Goal: Task Accomplishment & Management: Manage account settings

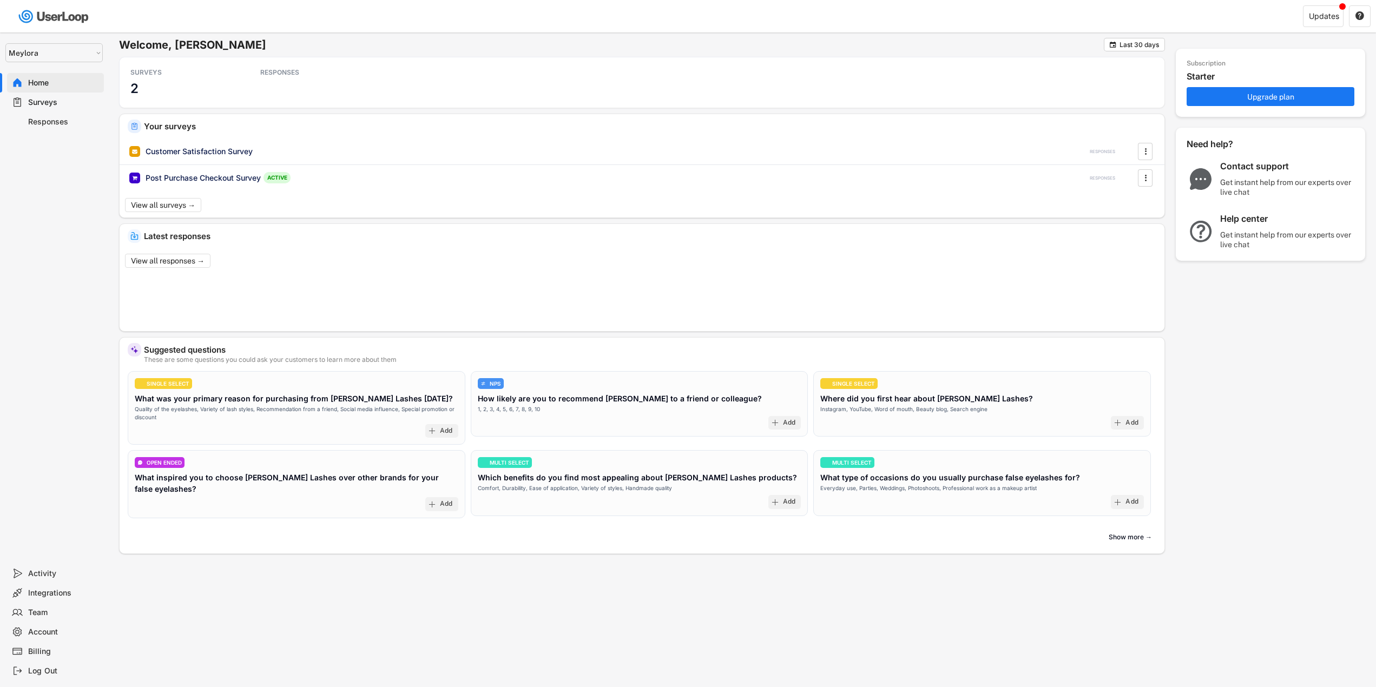
select select ""1348695171700984260__LOOKUP__1732979325446x627310007236114700""
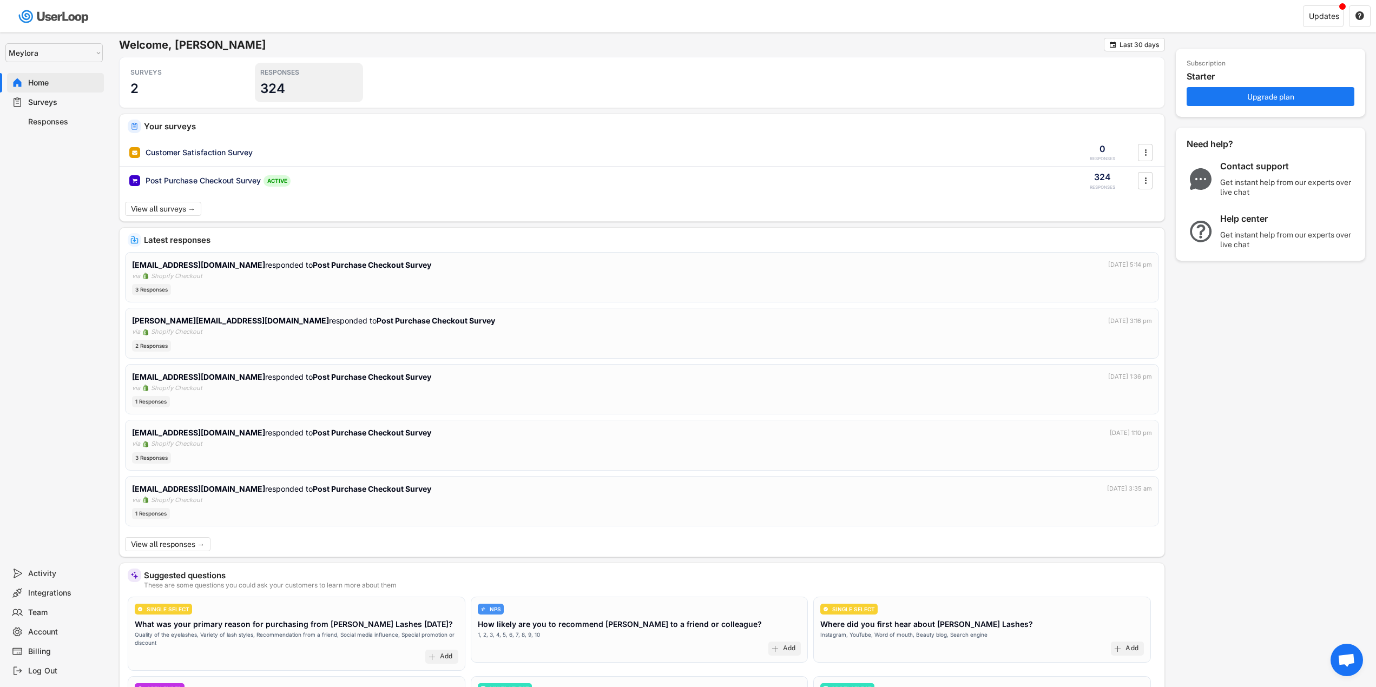
click at [280, 88] on h3 "324" at bounding box center [272, 88] width 25 height 17
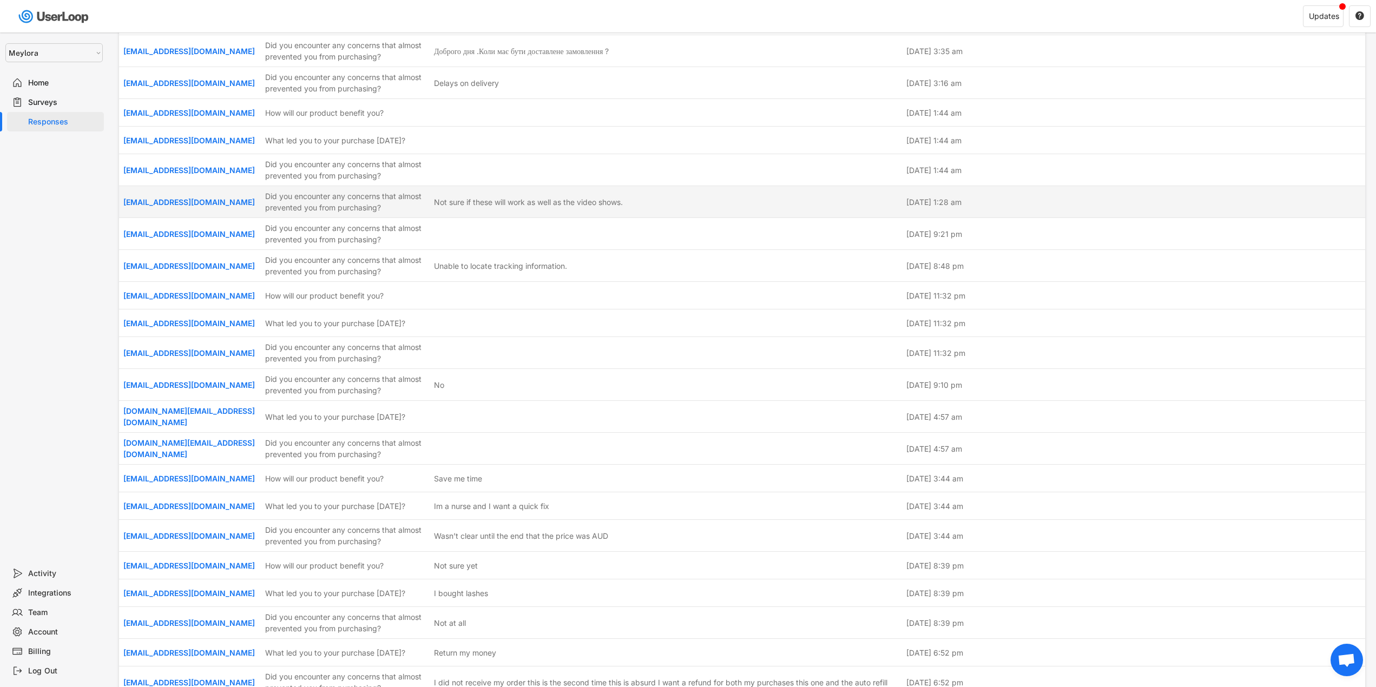
scroll to position [649, 0]
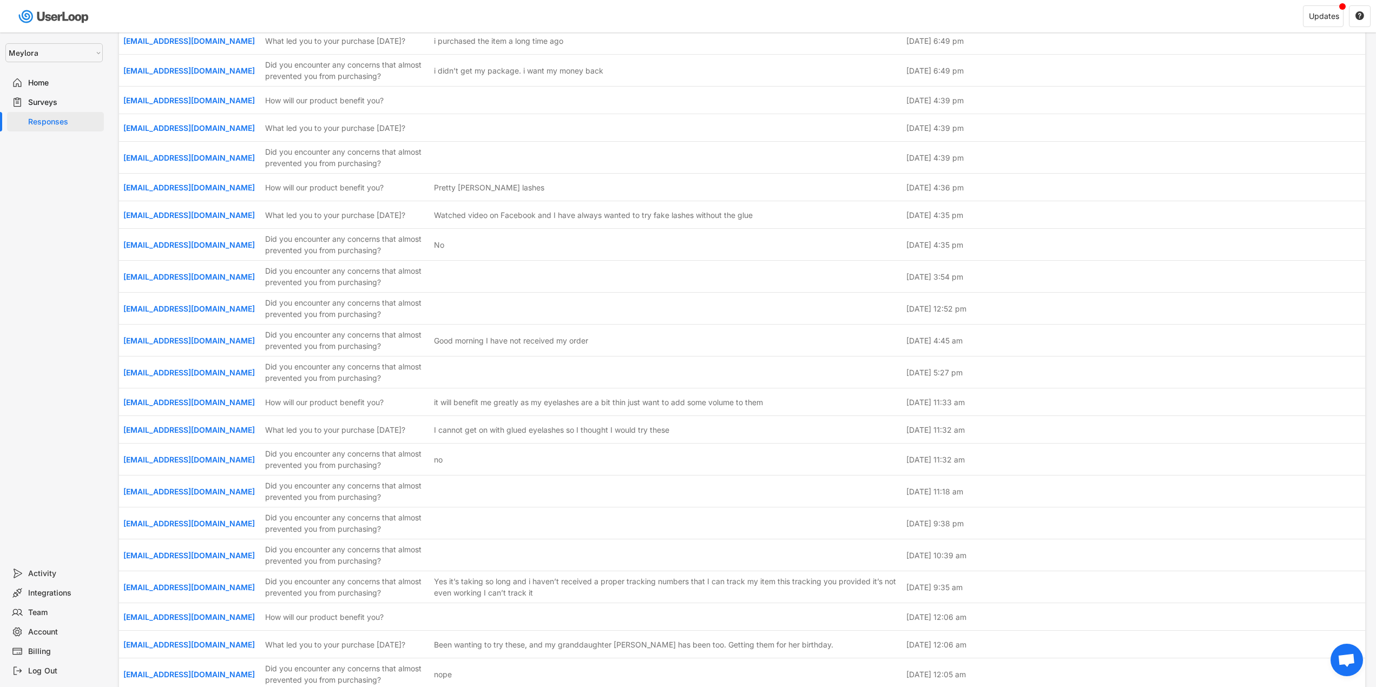
drag, startPoint x: 581, startPoint y: 313, endPoint x: 588, endPoint y: 551, distance: 237.6
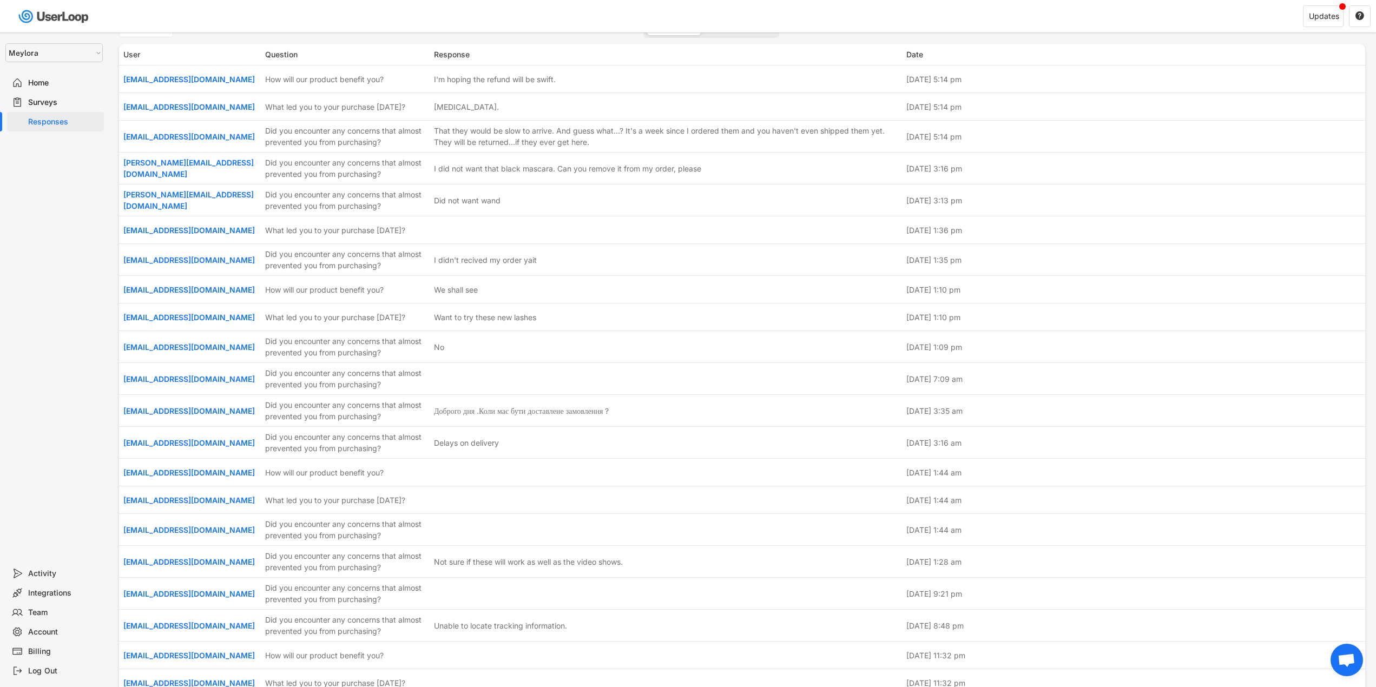
scroll to position [0, 0]
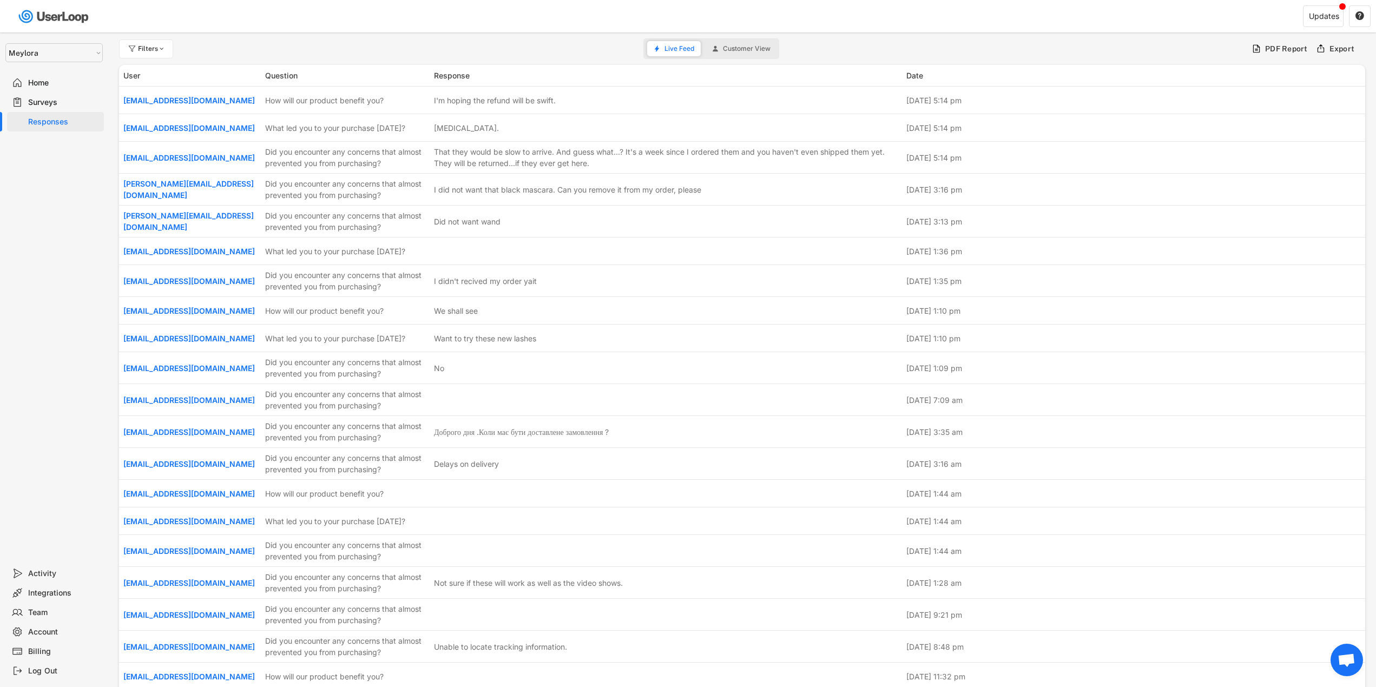
drag, startPoint x: 37, startPoint y: 480, endPoint x: 58, endPoint y: 285, distance: 195.9
click at [738, 52] on button "Customer View" at bounding box center [740, 48] width 71 height 15
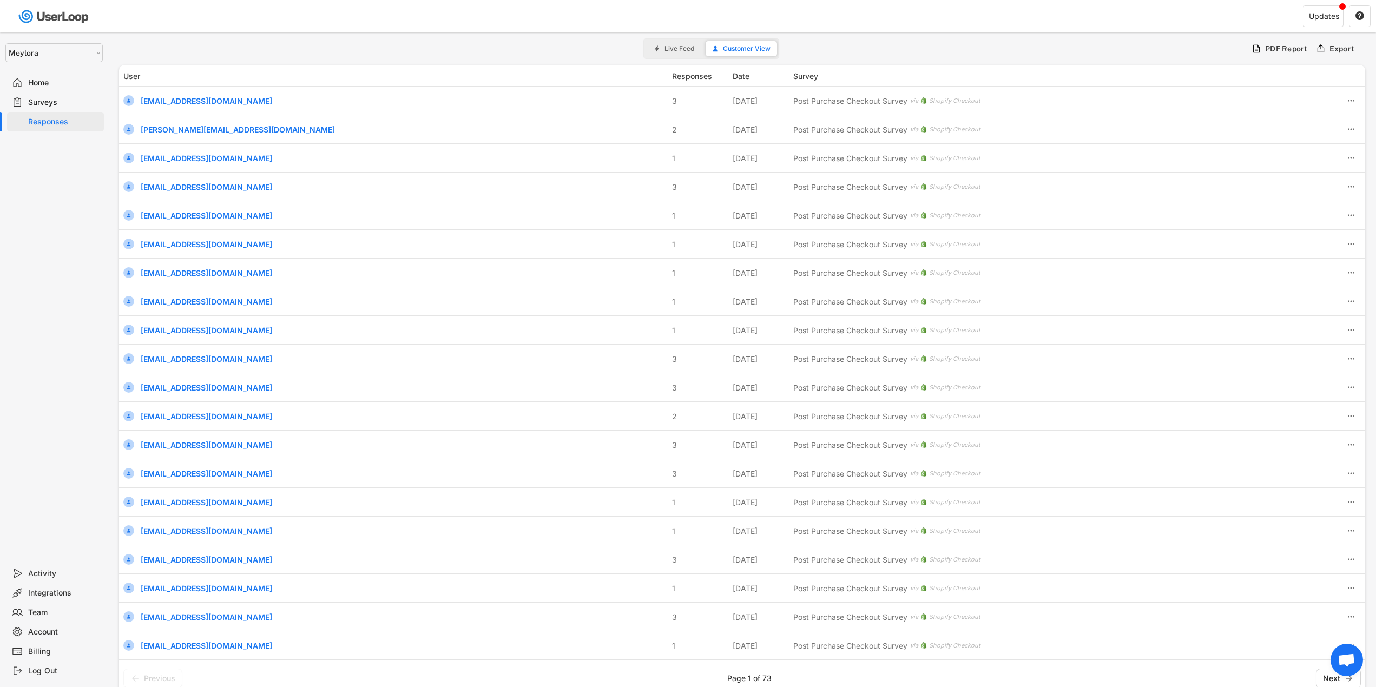
click at [682, 49] on span "Live Feed" at bounding box center [679, 48] width 30 height 6
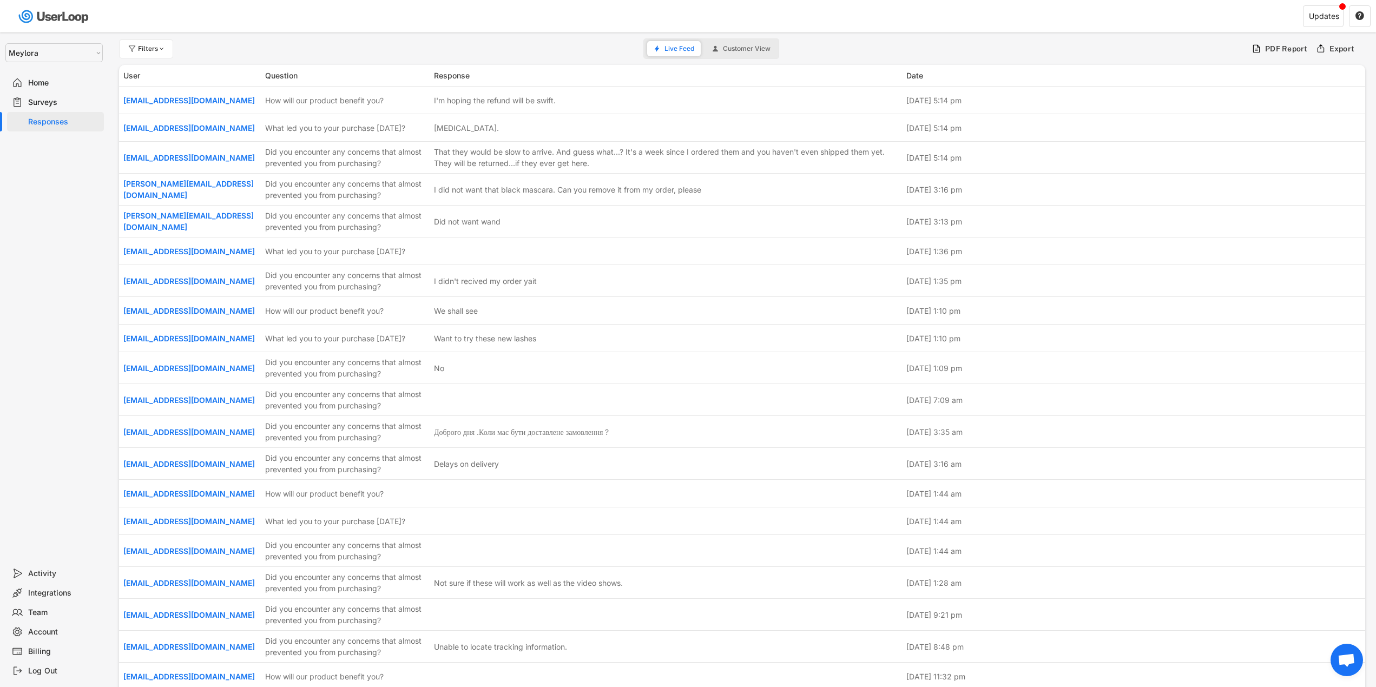
click at [49, 102] on div "Surveys" at bounding box center [63, 102] width 71 height 10
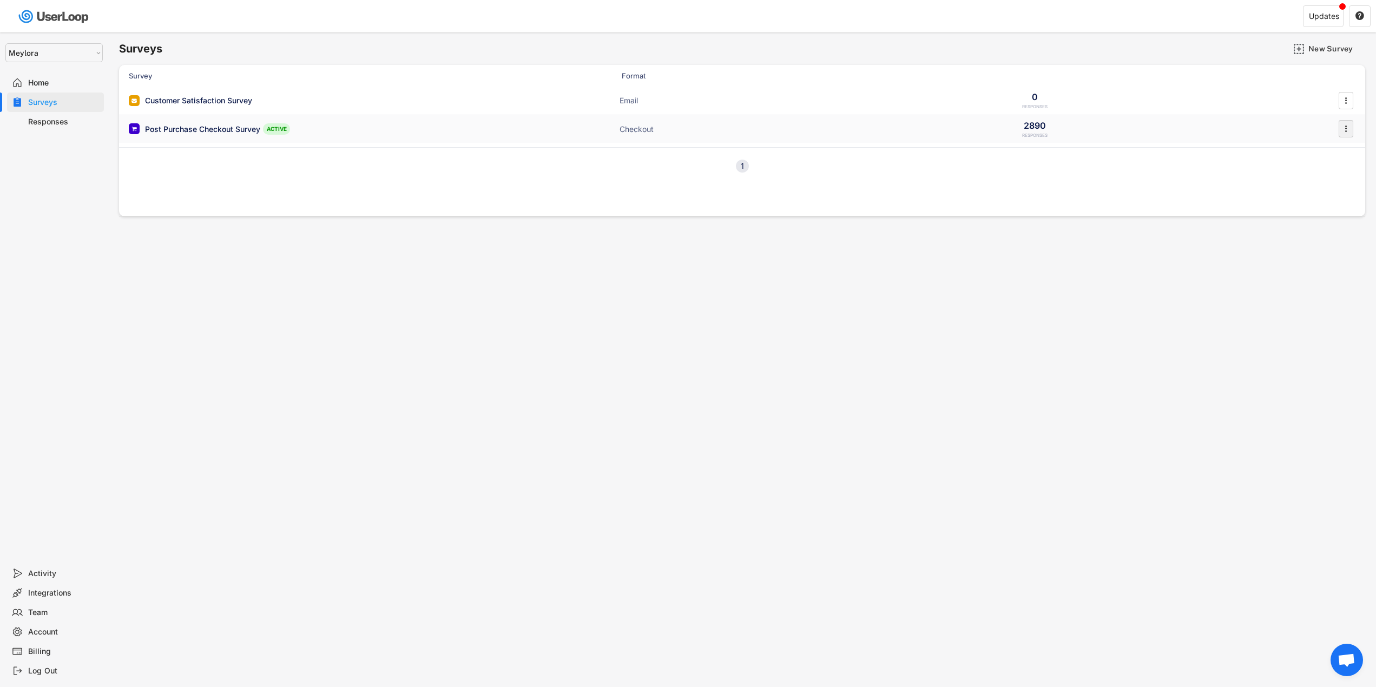
click at [1338, 128] on div "" at bounding box center [1345, 128] width 15 height 17
click at [1333, 258] on div "Generate PDF Report" at bounding box center [1331, 260] width 68 height 9
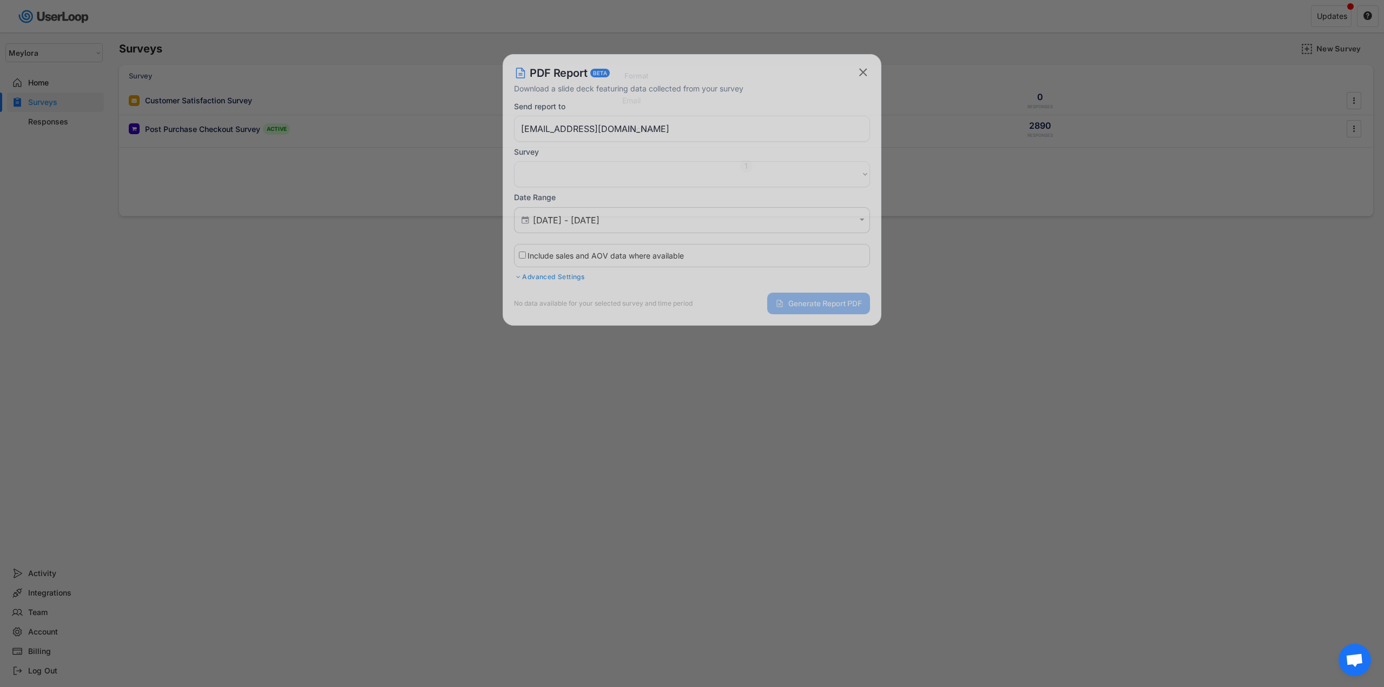
select select ""1348695171700984260__LOOKUP__1732979369014x885636850684783000""
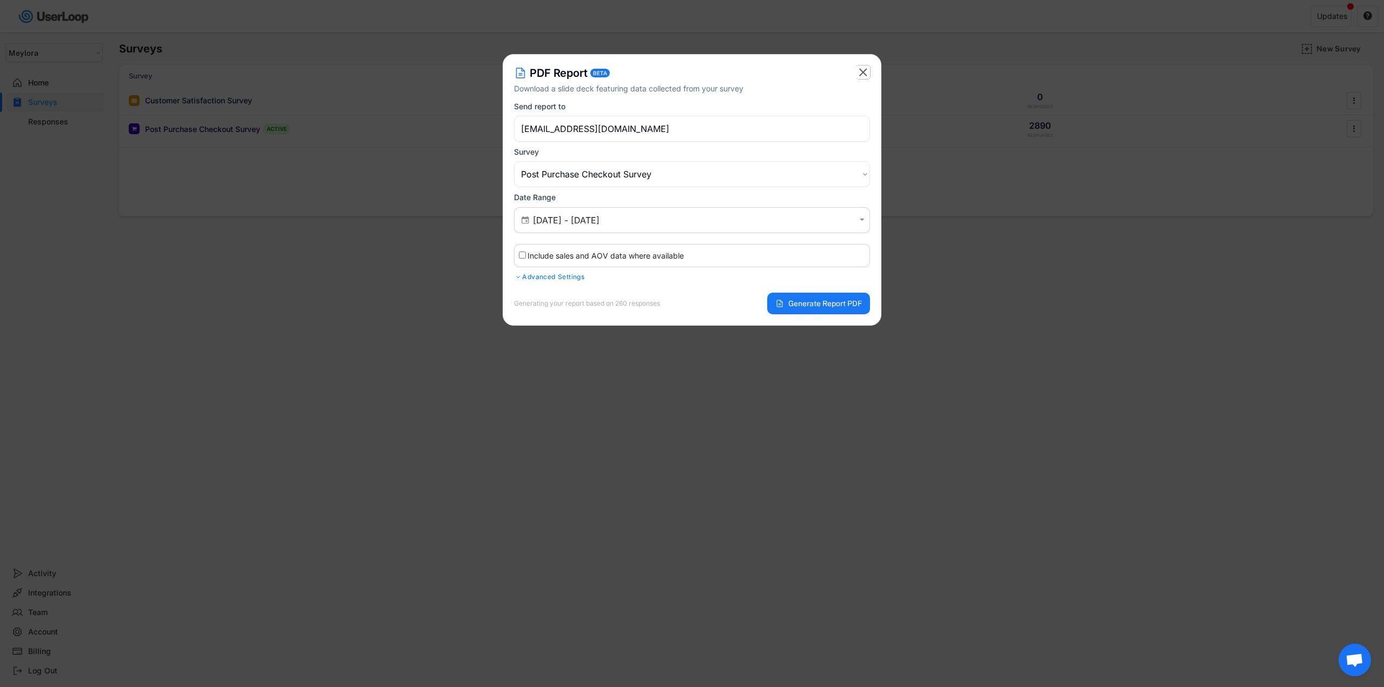
click at [862, 69] on text "" at bounding box center [863, 72] width 8 height 14
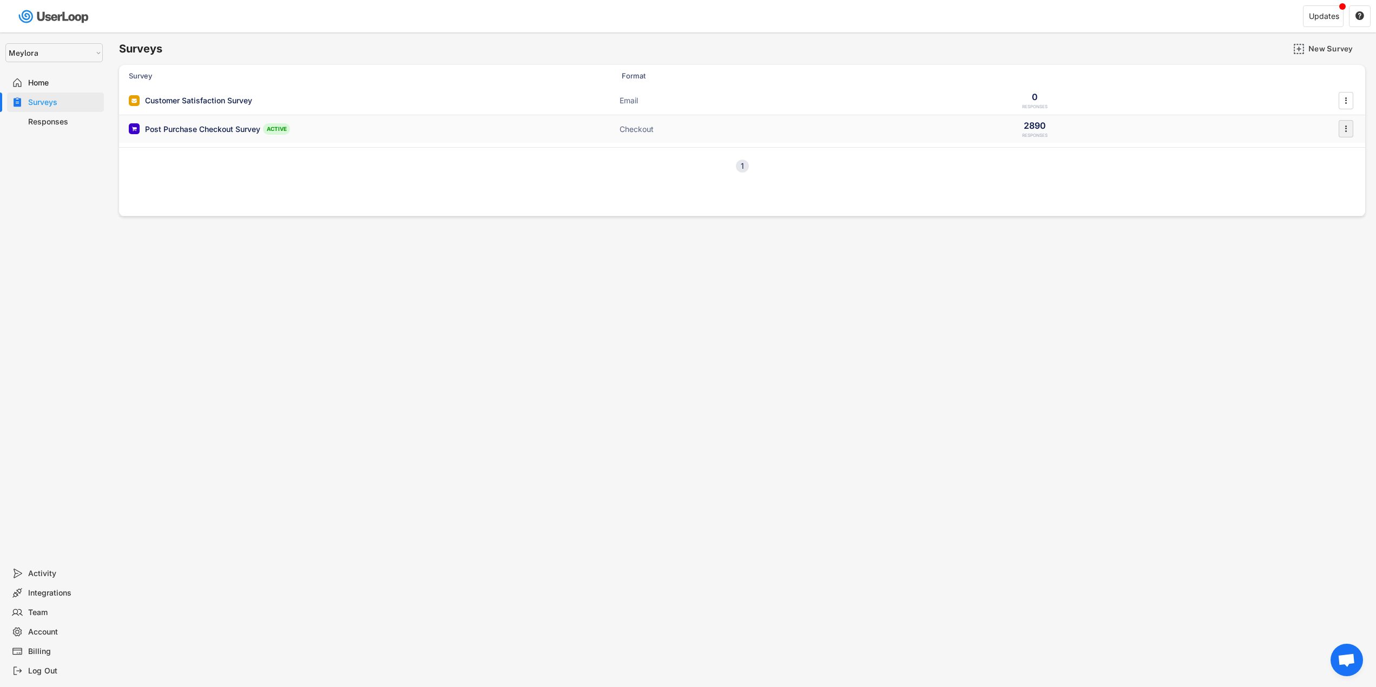
click at [1352, 135] on div "" at bounding box center [1345, 128] width 15 height 17
click at [1312, 149] on div "Disable" at bounding box center [1331, 152] width 68 height 9
click at [576, 187] on div "Survey Format Customer Satisfaction Survey Email 0 RESPONSES  Post Purchase Ch…" at bounding box center [742, 140] width 1246 height 151
click at [186, 129] on div "Post Purchase Checkout Survey" at bounding box center [202, 129] width 115 height 11
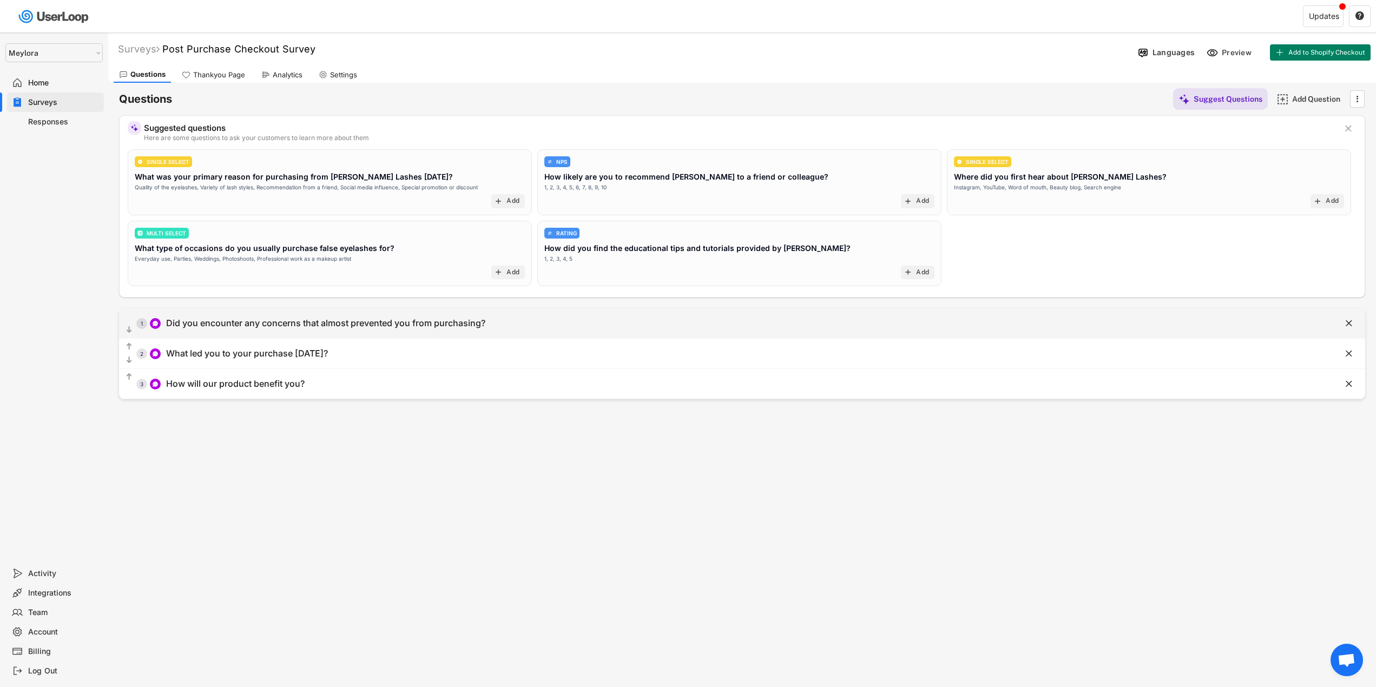
click at [370, 324] on div "Did you encounter any concerns that almost prevented you from purchasing?" at bounding box center [325, 323] width 319 height 11
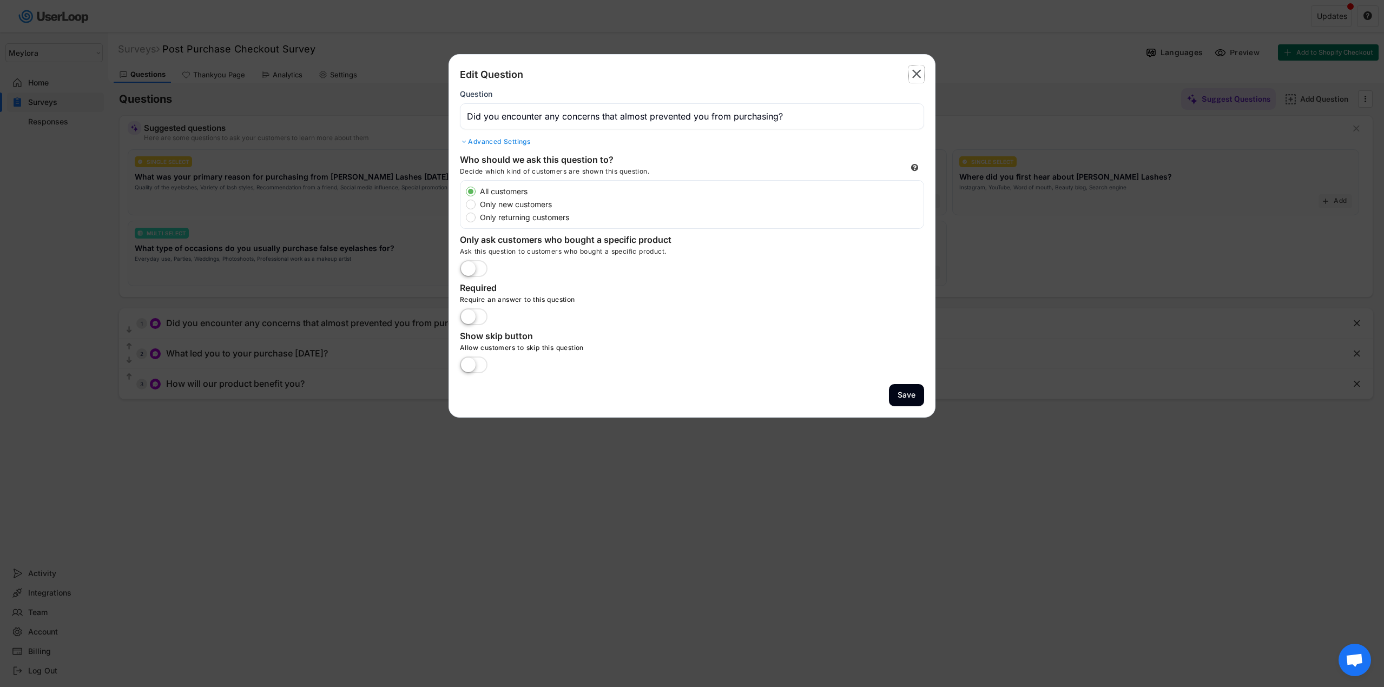
click at [922, 67] on icon "" at bounding box center [916, 73] width 15 height 17
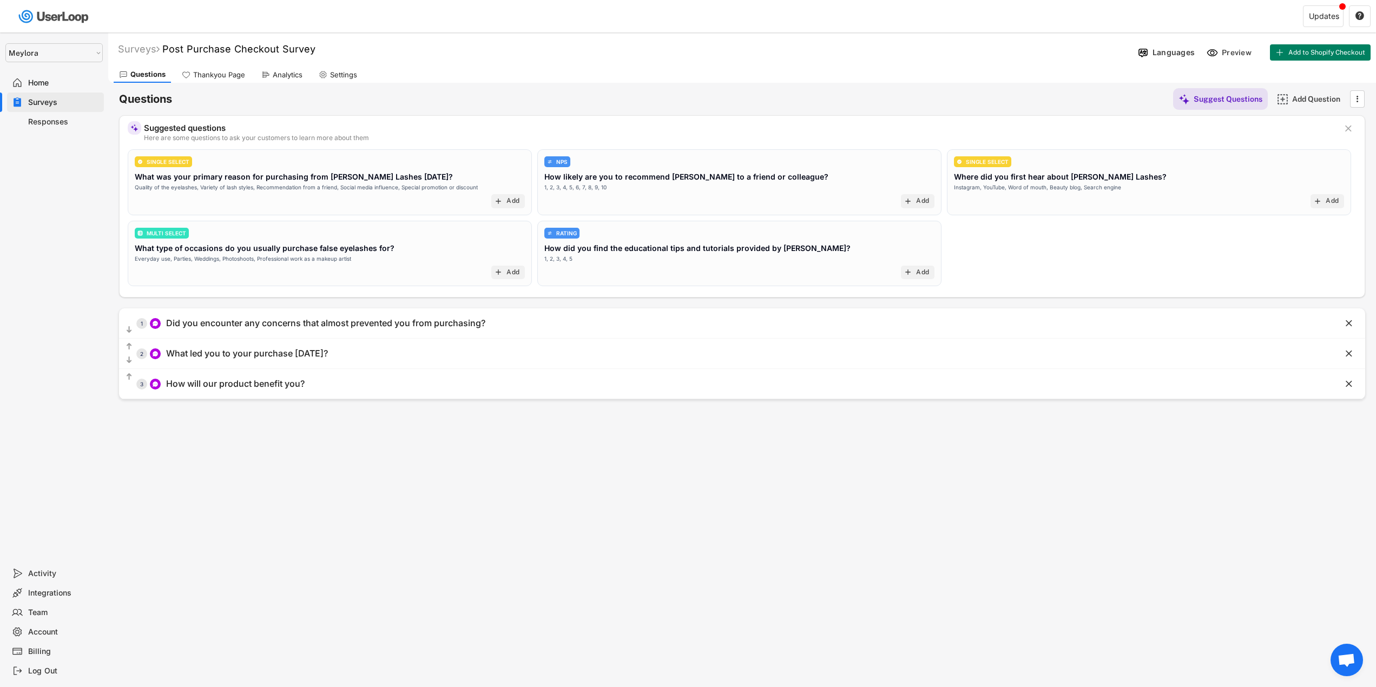
click at [55, 127] on div "Responses" at bounding box center [55, 121] width 97 height 19
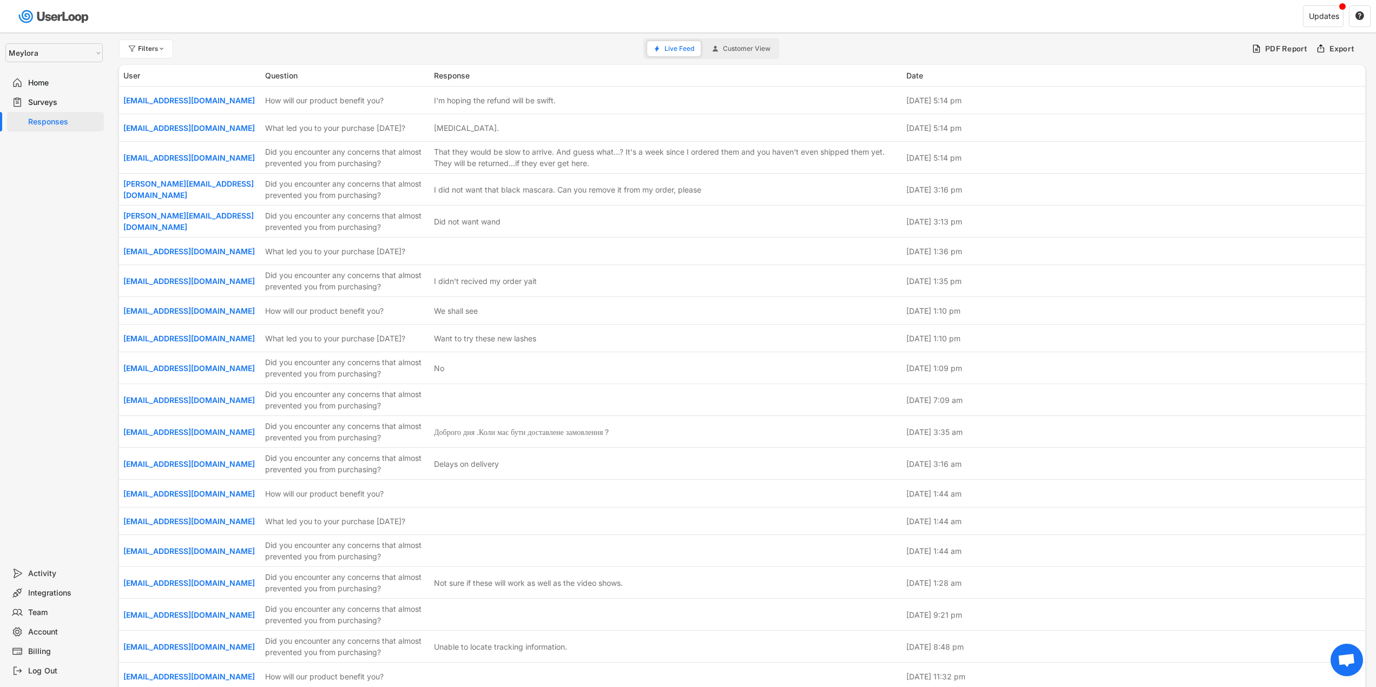
click at [755, 53] on button "Customer View" at bounding box center [740, 48] width 71 height 15
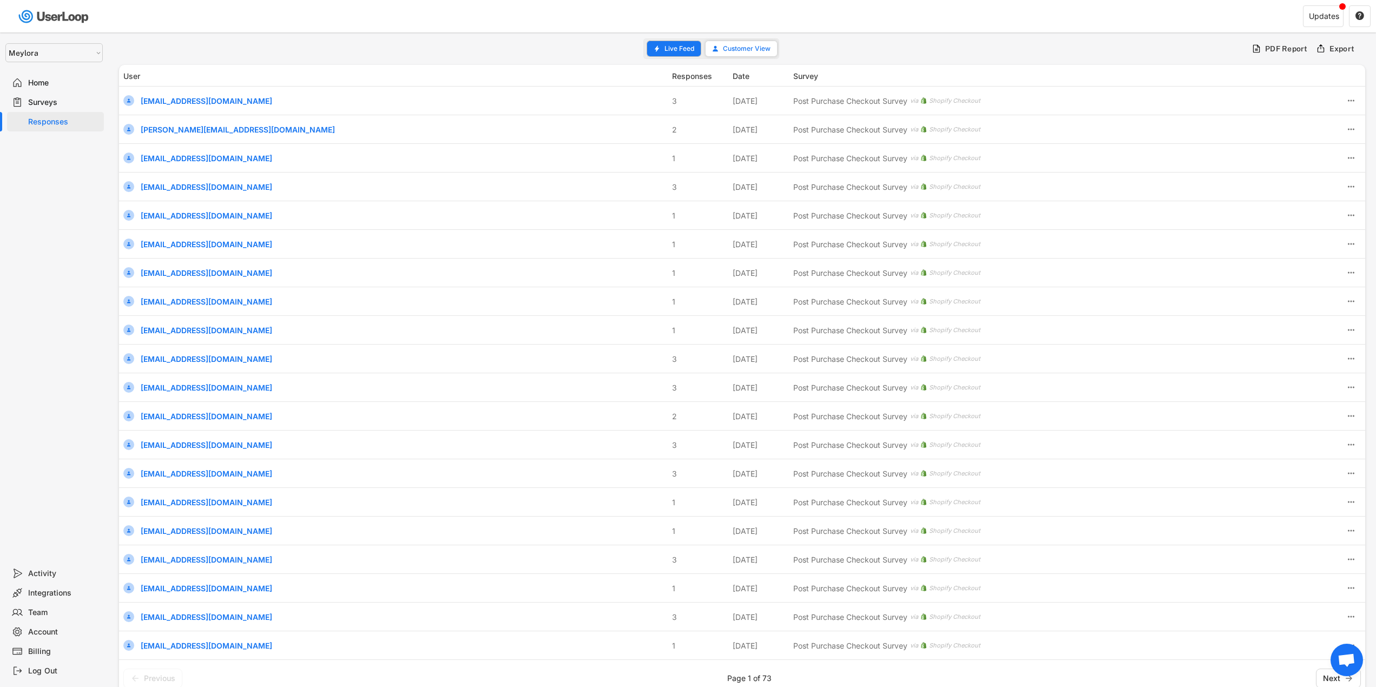
click at [668, 46] on span "Live Feed" at bounding box center [679, 48] width 30 height 6
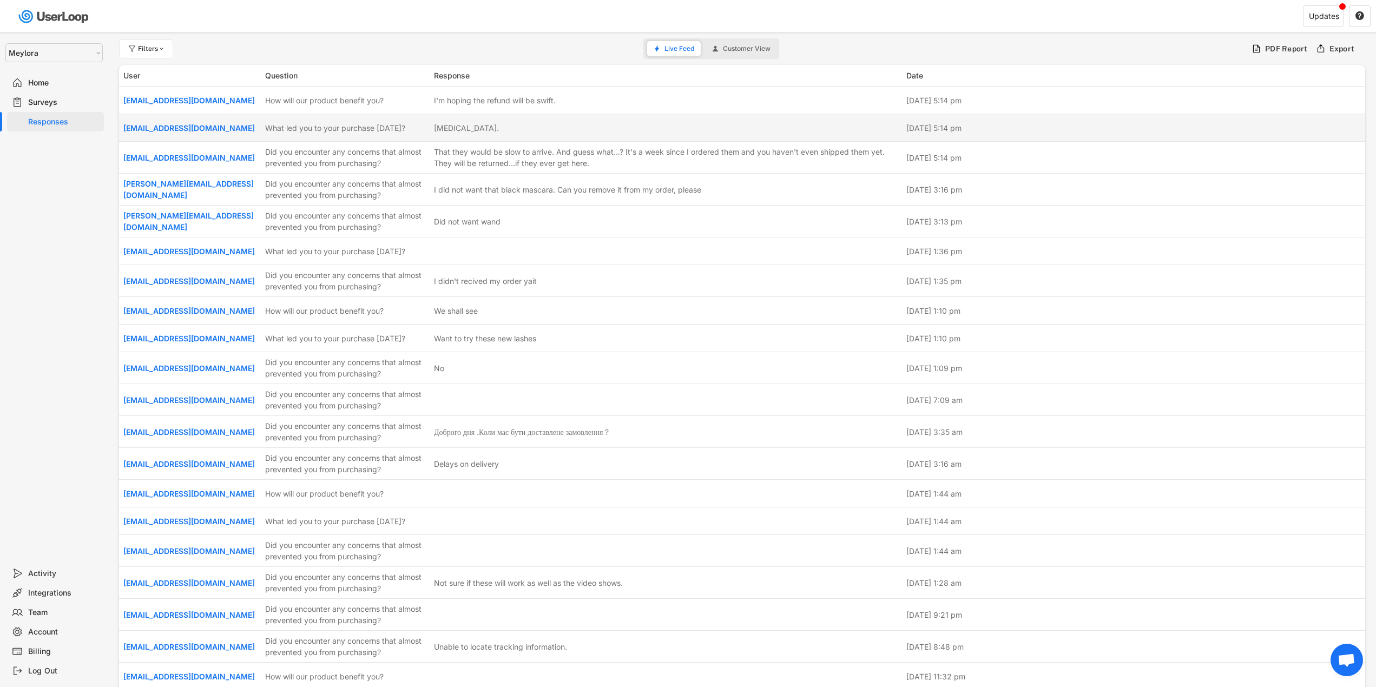
click at [805, 135] on div "[EMAIL_ADDRESS][DOMAIN_NAME] What led you to your purchase [DATE]? Idiocy. [DAT…" at bounding box center [742, 127] width 1246 height 27
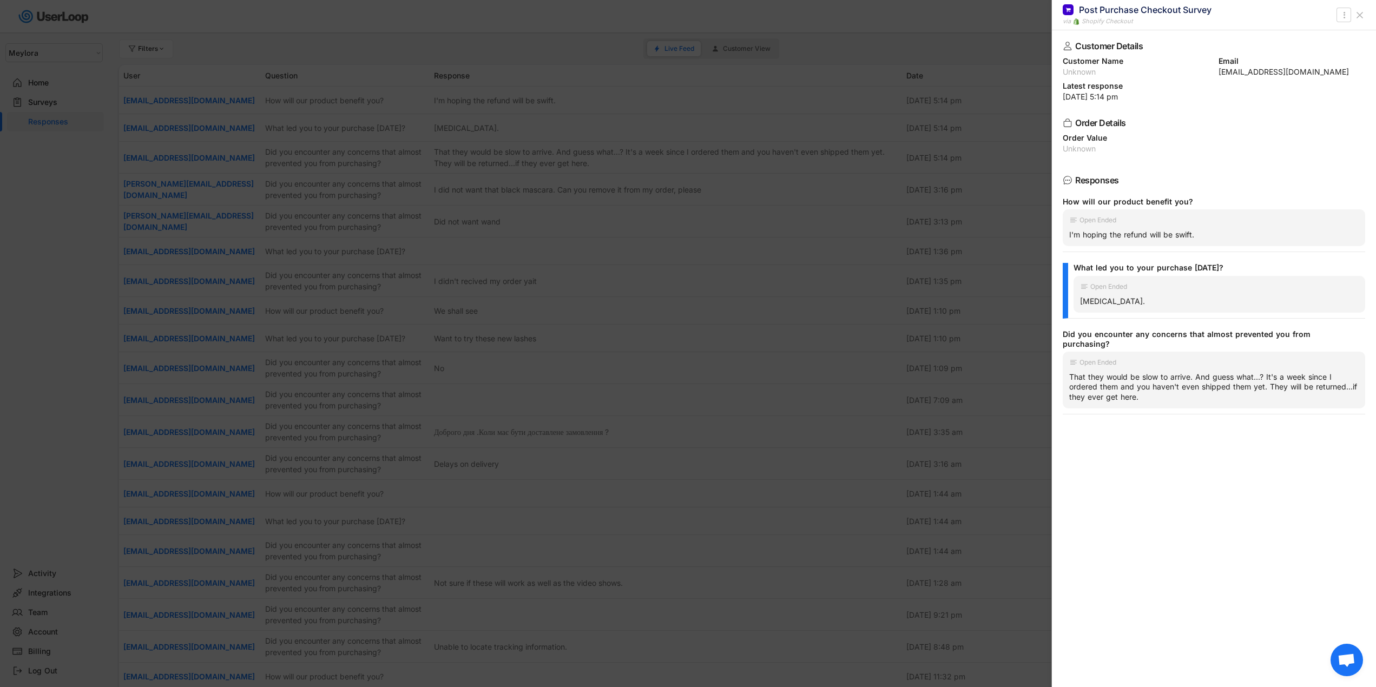
click at [1230, 72] on div "[EMAIL_ADDRESS][DOMAIN_NAME]" at bounding box center [1291, 72] width 147 height 8
copy div "[EMAIL_ADDRESS][DOMAIN_NAME]"
drag, startPoint x: 577, startPoint y: 195, endPoint x: 571, endPoint y: 194, distance: 5.5
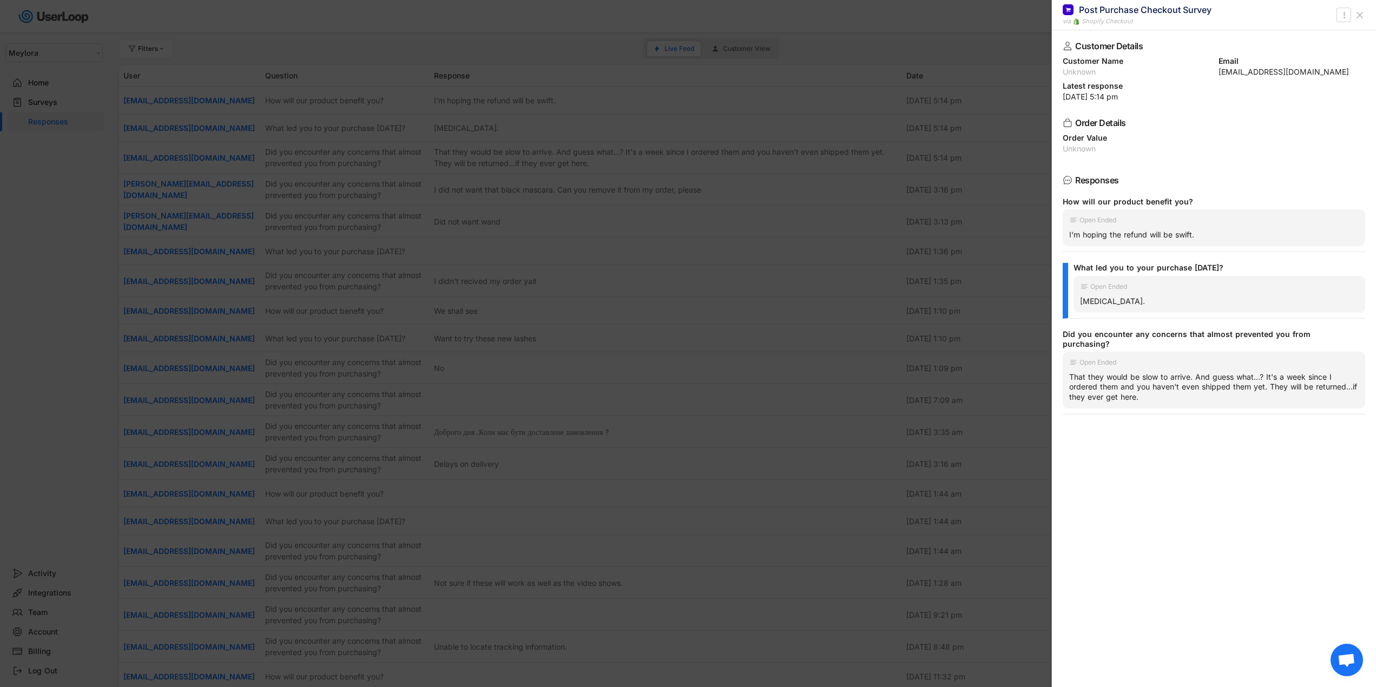
click at [574, 195] on div at bounding box center [688, 343] width 1376 height 687
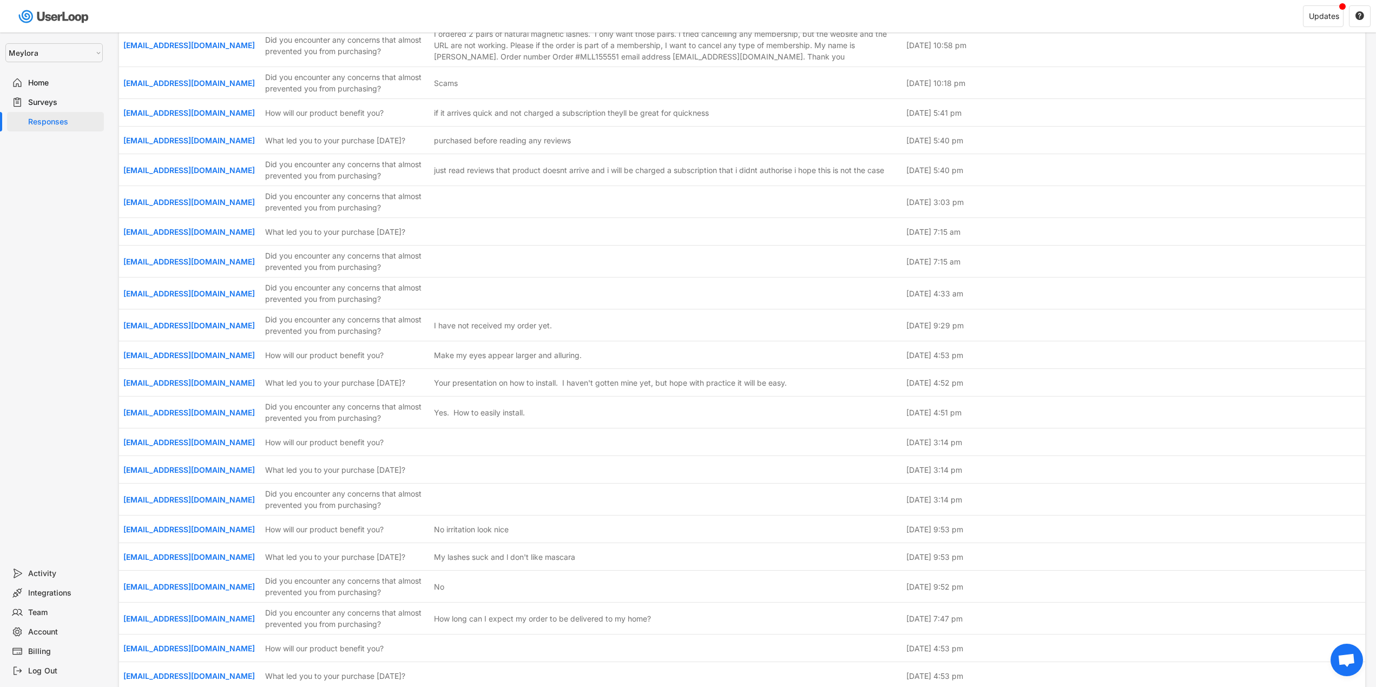
scroll to position [10154, 0]
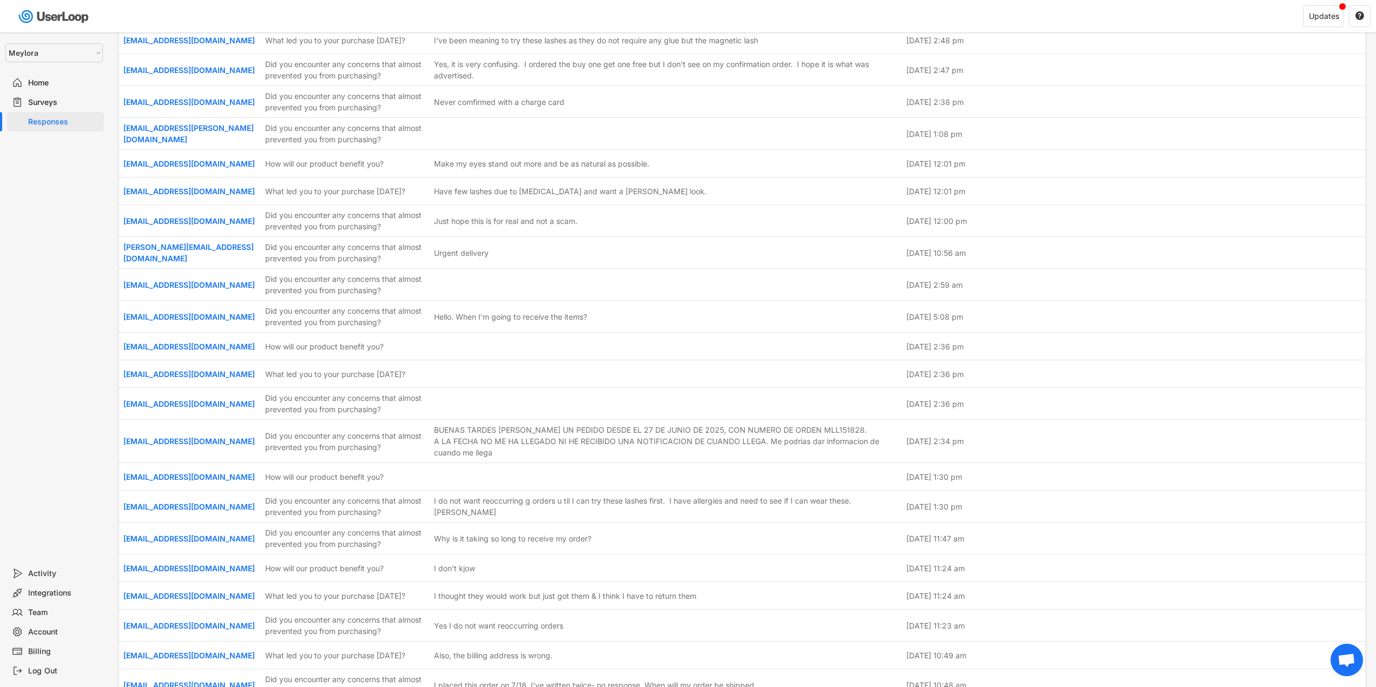
drag, startPoint x: 1379, startPoint y: 373, endPoint x: 1382, endPoint y: 353, distance: 20.8
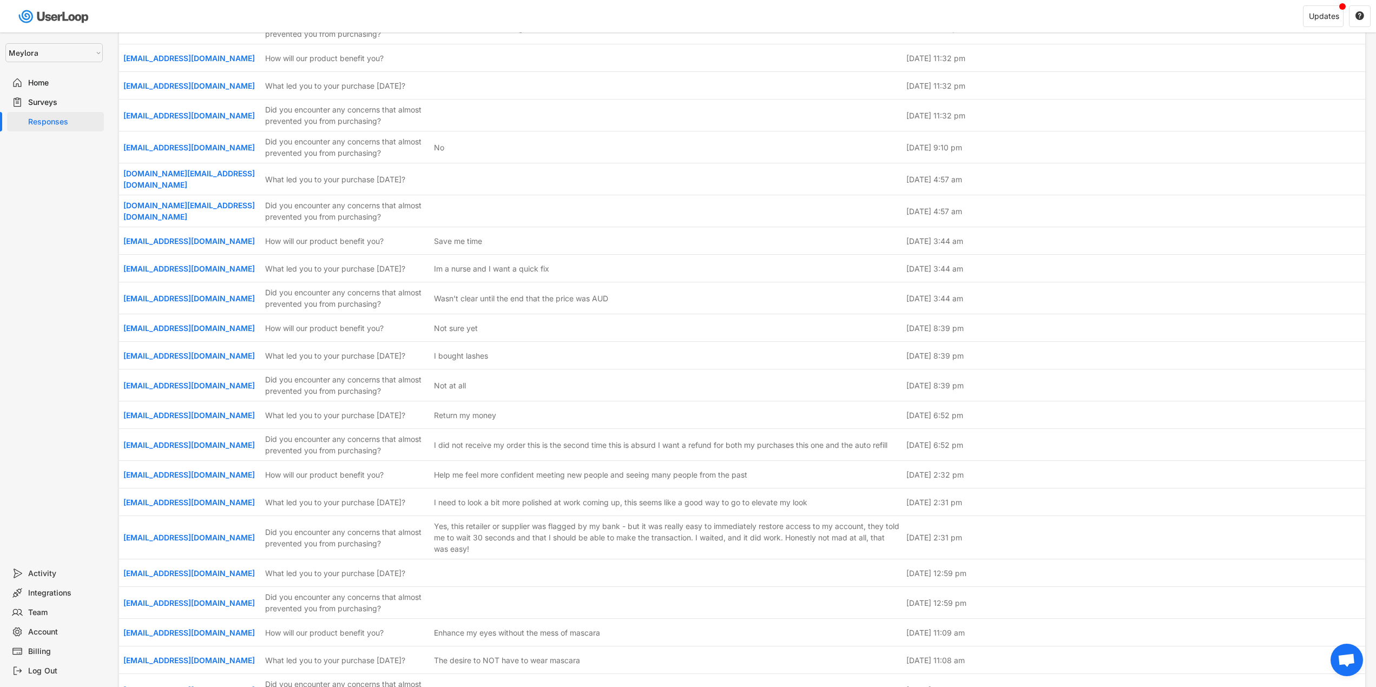
scroll to position [558, 0]
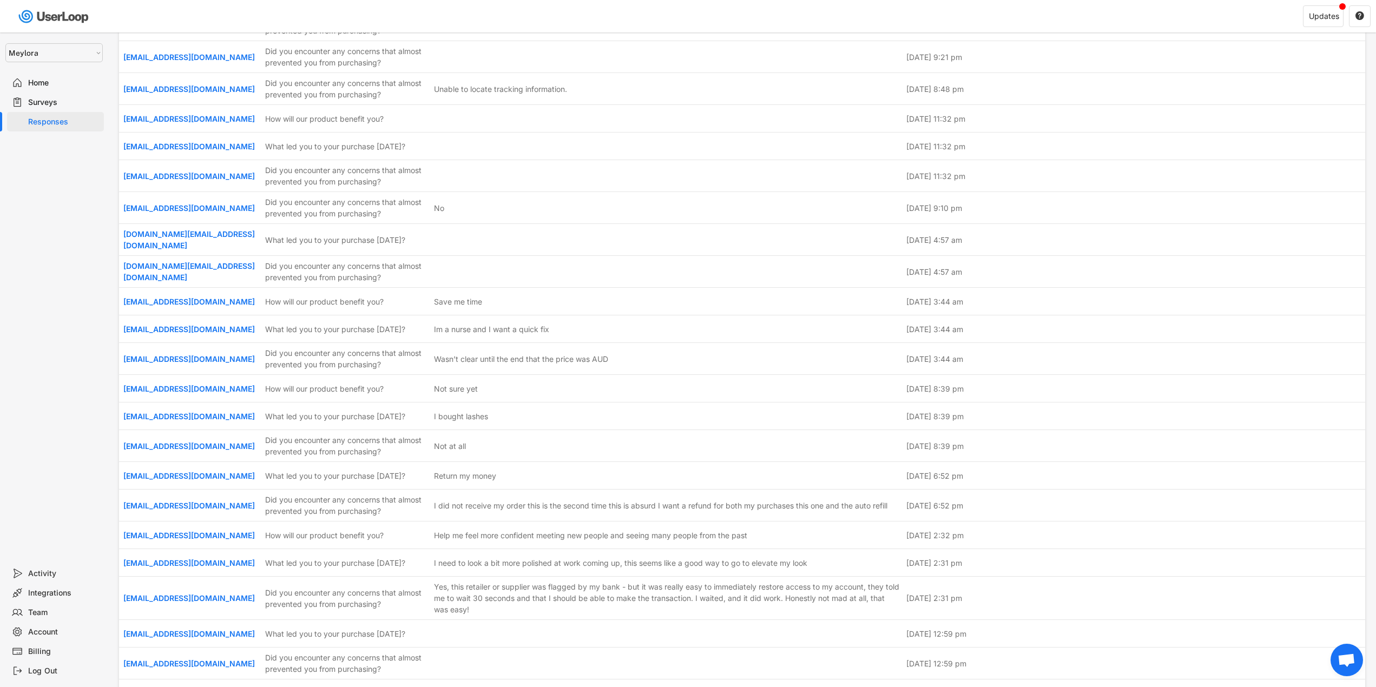
click at [1282, 19] on div "Updates " at bounding box center [1038, 17] width 676 height 32
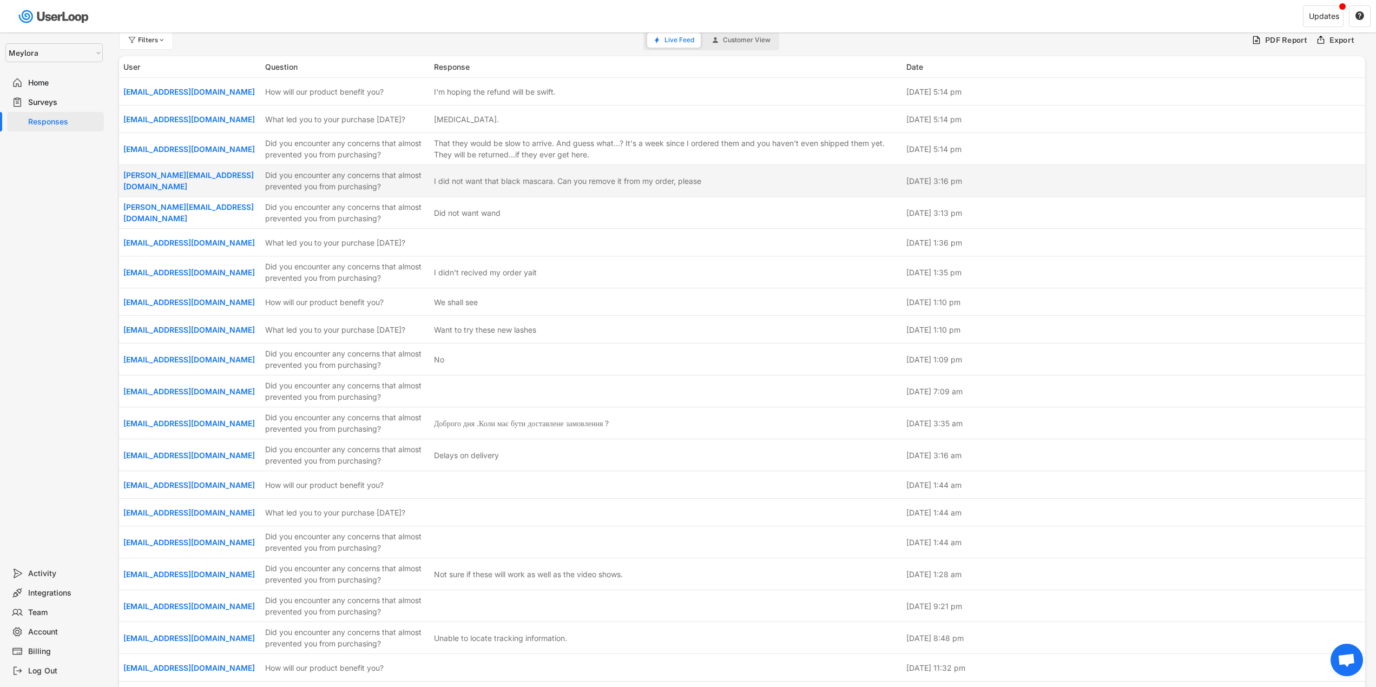
scroll to position [0, 0]
